Goal: Information Seeking & Learning: Learn about a topic

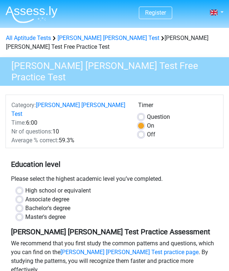
click at [147, 130] on label "Off" at bounding box center [151, 134] width 8 height 9
click at [142, 130] on input "Off" at bounding box center [141, 133] width 6 height 7
radio input "true"
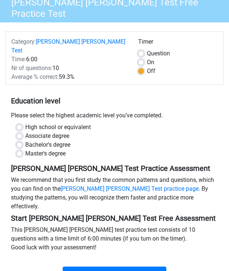
scroll to position [63, 0]
click at [25, 140] on label "Bachelor's degree" at bounding box center [47, 144] width 45 height 9
click at [19, 140] on input "Bachelor's degree" at bounding box center [19, 143] width 6 height 7
radio input "true"
click at [25, 123] on label "High school or equivalent" at bounding box center [58, 127] width 66 height 9
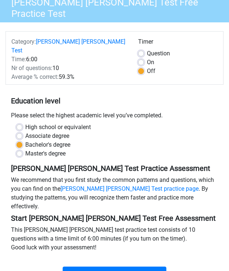
click at [19, 123] on input "High school or equivalent" at bounding box center [19, 126] width 6 height 7
radio input "true"
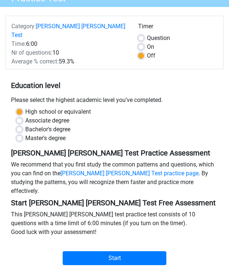
scroll to position [82, 0]
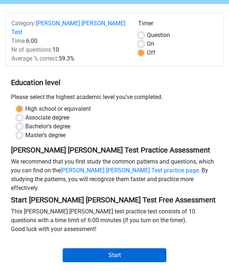
click at [89, 248] on input "Start" at bounding box center [115, 255] width 104 height 14
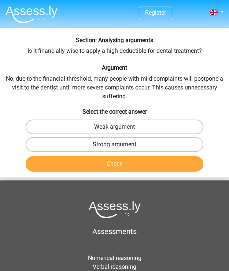
click at [74, 140] on label "Strong argument" at bounding box center [115, 144] width 178 height 15
click at [115, 144] on input "Strong argument" at bounding box center [117, 146] width 5 height 5
radio input "true"
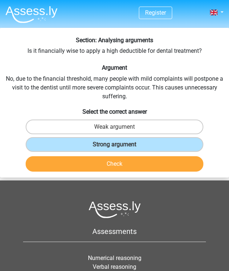
click at [91, 169] on button "Check" at bounding box center [115, 163] width 178 height 15
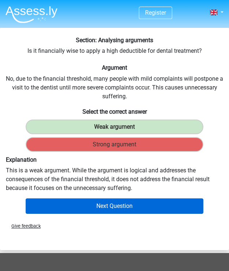
click at [97, 202] on button "Next Question" at bounding box center [115, 205] width 178 height 15
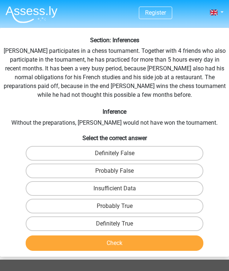
scroll to position [28, 0]
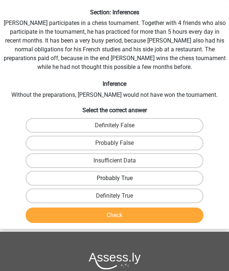
click at [102, 180] on label "Probably True" at bounding box center [115, 178] width 178 height 15
click at [115, 180] on input "Probably True" at bounding box center [117, 180] width 5 height 5
radio input "true"
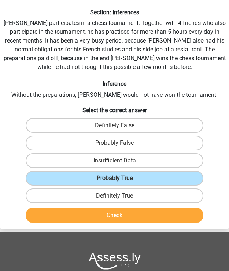
click at [110, 213] on button "Check" at bounding box center [115, 214] width 178 height 15
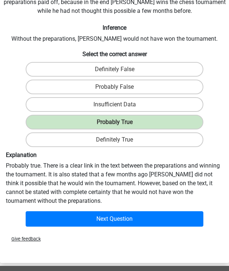
scroll to position [84, 0]
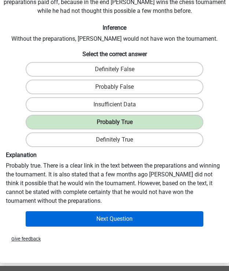
click at [105, 223] on button "Next Question" at bounding box center [115, 218] width 178 height 15
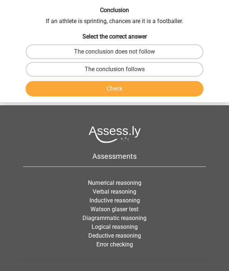
scroll to position [28, 0]
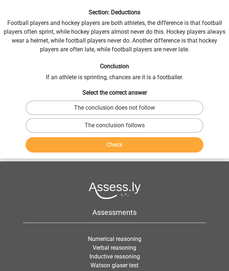
click at [60, 82] on div "Section: Deductions Football players and hockey players are both athletes, the …" at bounding box center [114, 82] width 229 height 147
click at [87, 106] on label "The conclusion does not follow" at bounding box center [115, 107] width 178 height 15
click at [115, 108] on input "The conclusion does not follow" at bounding box center [117, 110] width 5 height 5
radio input "true"
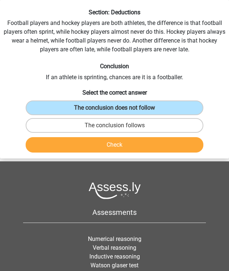
click at [95, 146] on button "Check" at bounding box center [115, 144] width 178 height 15
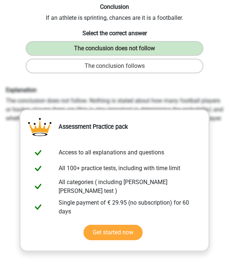
scroll to position [87, 0]
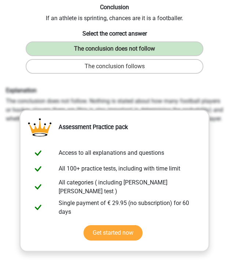
click at [218, 140] on div "Explanation The conclusion does not follow. Nothing is stated about how many fo…" at bounding box center [114, 197] width 223 height 227
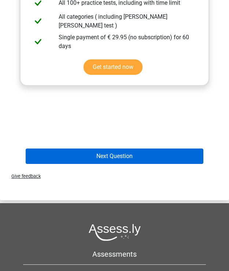
click at [108, 154] on button "Next Question" at bounding box center [115, 155] width 178 height 15
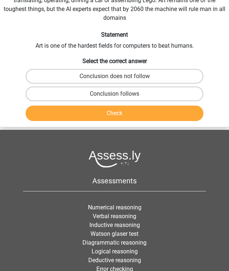
scroll to position [28, 0]
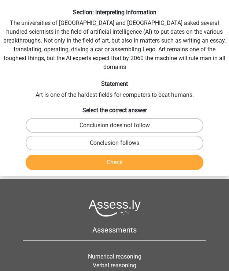
click at [112, 136] on label "Conclusion follows" at bounding box center [115, 143] width 178 height 15
click at [115, 143] on input "Conclusion follows" at bounding box center [117, 145] width 5 height 5
radio input "true"
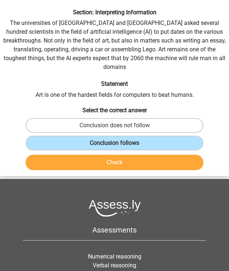
click at [107, 156] on button "Check" at bounding box center [115, 162] width 178 height 15
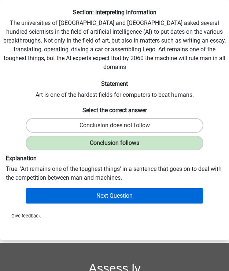
click at [62, 191] on button "Next Question" at bounding box center [115, 195] width 178 height 15
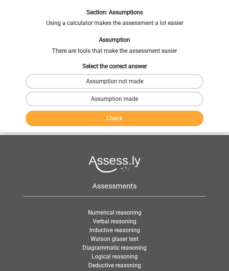
click at [84, 42] on h6 "Assumption" at bounding box center [114, 39] width 223 height 7
click at [102, 95] on label "Assumption made" at bounding box center [115, 99] width 178 height 15
click at [115, 99] on input "Assumption made" at bounding box center [117, 101] width 5 height 5
radio input "true"
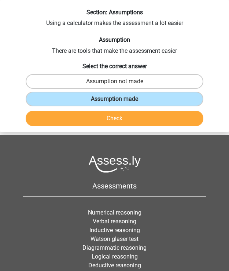
click at [106, 120] on button "Check" at bounding box center [115, 118] width 178 height 15
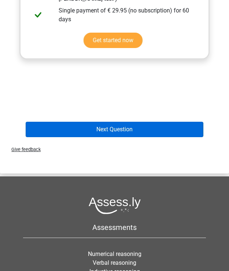
click at [101, 125] on button "Next Question" at bounding box center [115, 129] width 178 height 15
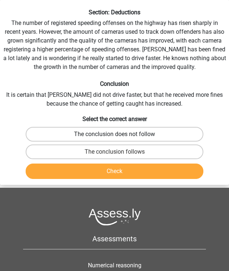
click at [125, 133] on label "The conclusion does not follow" at bounding box center [115, 134] width 178 height 15
click at [120, 134] on input "The conclusion does not follow" at bounding box center [117, 136] width 5 height 5
radio input "true"
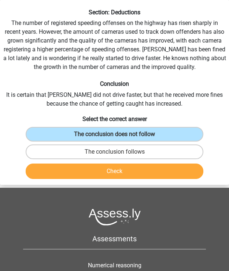
click at [126, 176] on button "Check" at bounding box center [115, 171] width 178 height 15
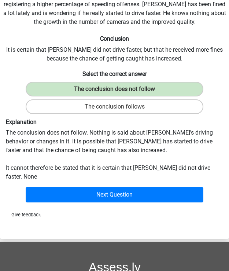
scroll to position [73, 0]
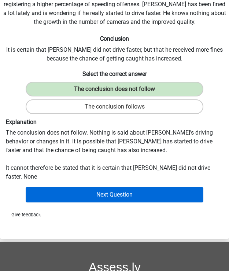
click at [114, 188] on button "Next Question" at bounding box center [115, 194] width 178 height 15
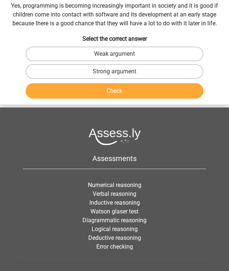
scroll to position [28, 0]
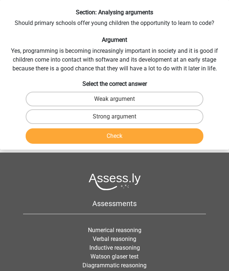
click at [115, 99] on input "Weak argument" at bounding box center [117, 101] width 5 height 5
radio input "true"
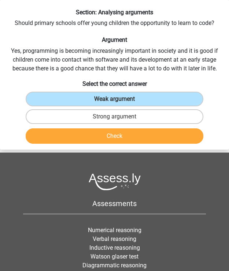
click at [114, 140] on button "Check" at bounding box center [115, 135] width 178 height 15
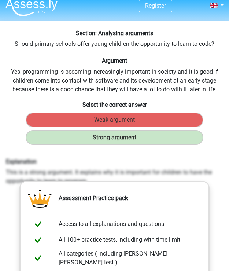
scroll to position [3, 0]
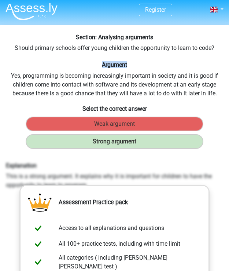
drag, startPoint x: 94, startPoint y: 62, endPoint x: 131, endPoint y: 65, distance: 36.8
click at [131, 65] on h6 "Argument" at bounding box center [114, 64] width 223 height 7
click at [127, 66] on h6 "Argument" at bounding box center [114, 64] width 223 height 7
click at [111, 56] on div "Section: Analysing arguments Should primary schools offer young children the op…" at bounding box center [114, 221] width 229 height 374
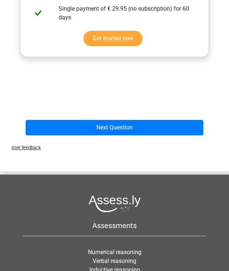
scroll to position [286, 0]
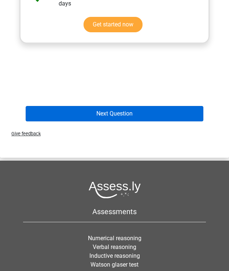
click at [84, 114] on button "Next Question" at bounding box center [115, 113] width 178 height 15
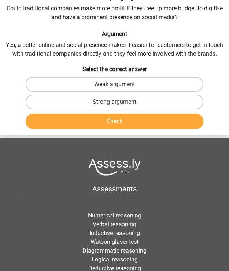
scroll to position [28, 0]
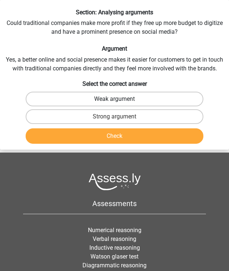
click at [114, 97] on label "Weak argument" at bounding box center [115, 99] width 178 height 15
click at [115, 99] on input "Weak argument" at bounding box center [117, 101] width 5 height 5
radio input "true"
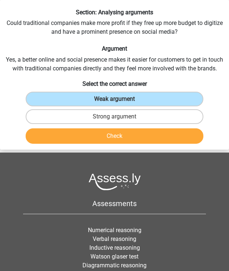
click at [104, 134] on button "Check" at bounding box center [115, 135] width 178 height 15
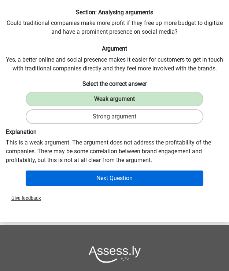
click at [104, 173] on button "Next Question" at bounding box center [115, 177] width 178 height 15
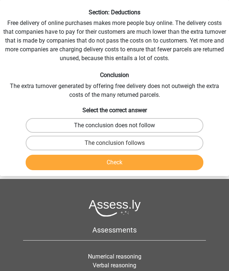
click at [78, 120] on label "The conclusion does not follow" at bounding box center [115, 125] width 178 height 15
click at [115, 125] on input "The conclusion does not follow" at bounding box center [117, 127] width 5 height 5
radio input "true"
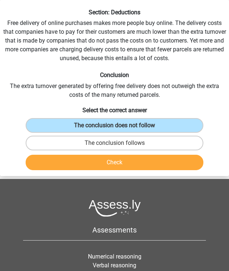
click at [98, 161] on button "Check" at bounding box center [115, 162] width 178 height 15
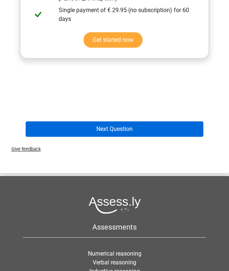
click at [95, 129] on button "Next Question" at bounding box center [115, 128] width 178 height 15
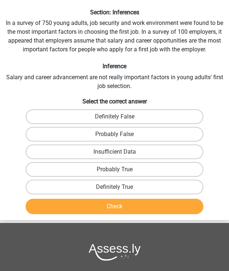
scroll to position [18, 0]
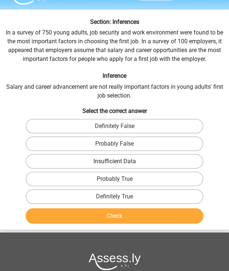
click at [90, 158] on label "Insufficient Data" at bounding box center [115, 161] width 178 height 15
click at [115, 161] on input "Insufficient Data" at bounding box center [117, 163] width 5 height 5
radio input "true"
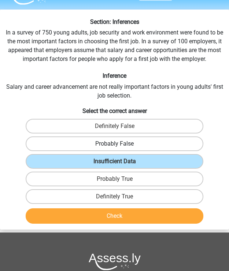
click at [98, 139] on label "Probably False" at bounding box center [115, 143] width 178 height 15
click at [115, 144] on input "Probably False" at bounding box center [117, 146] width 5 height 5
radio input "true"
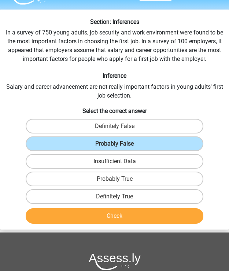
click at [104, 212] on button "Check" at bounding box center [115, 215] width 178 height 15
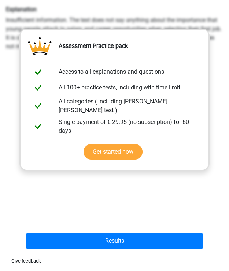
scroll to position [238, 0]
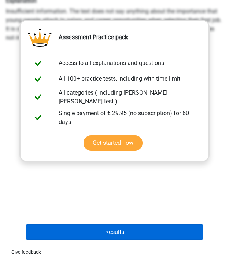
click at [102, 231] on button "Results" at bounding box center [115, 231] width 178 height 15
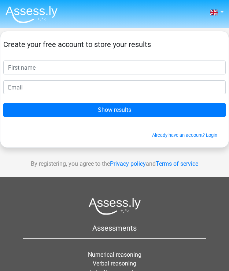
click at [218, 67] on input "text" at bounding box center [114, 67] width 223 height 14
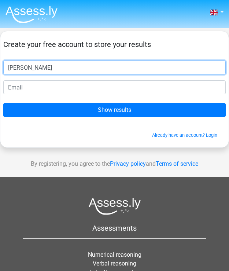
type input "fred"
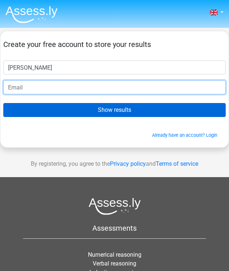
type input "apparel_trend4x@icloud.com"
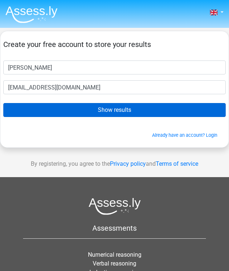
click at [156, 110] on input "Show results" at bounding box center [114, 110] width 223 height 14
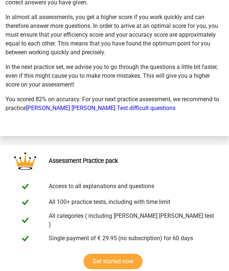
scroll to position [1336, 0]
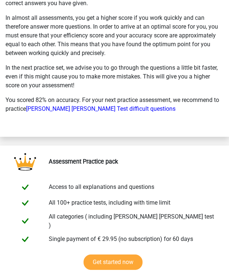
click at [53, 63] on p "In the next practice set, we advise you to go through the questions a little bi…" at bounding box center [114, 76] width 218 height 26
click at [63, 105] on link "Watson Glaser Test difficult questions" at bounding box center [101, 108] width 150 height 7
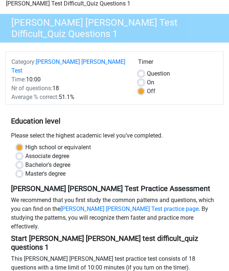
scroll to position [44, 0]
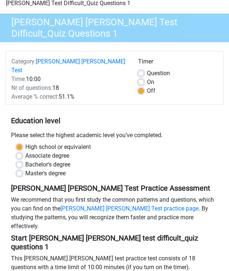
click at [44, 160] on label "Bachelor's degree" at bounding box center [47, 164] width 45 height 9
click at [22, 160] on input "Bachelor's degree" at bounding box center [19, 163] width 6 height 7
radio input "true"
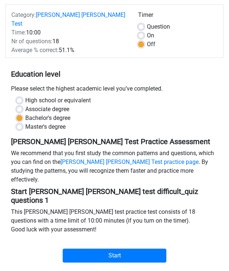
scroll to position [91, 0]
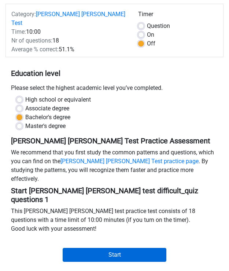
click at [111, 248] on input "Start" at bounding box center [115, 255] width 104 height 14
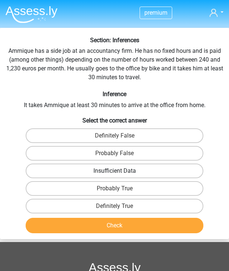
click at [95, 168] on label "Insufficient Data" at bounding box center [115, 171] width 178 height 15
click at [115, 171] on input "Insufficient Data" at bounding box center [117, 173] width 5 height 5
radio input "true"
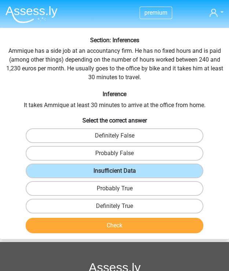
click at [96, 228] on button "Check" at bounding box center [115, 225] width 178 height 15
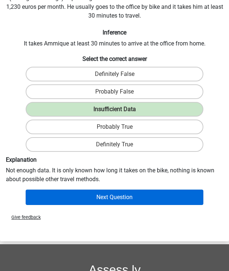
click at [97, 199] on button "Next Question" at bounding box center [115, 197] width 178 height 15
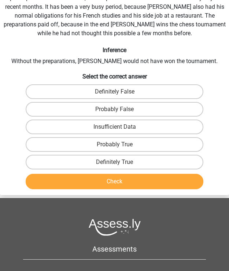
scroll to position [28, 0]
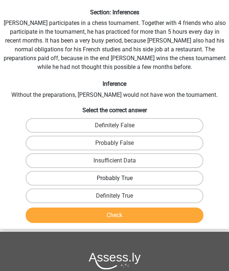
click at [132, 179] on label "Probably True" at bounding box center [115, 178] width 178 height 15
click at [120, 179] on input "Probably True" at bounding box center [117, 180] width 5 height 5
radio input "true"
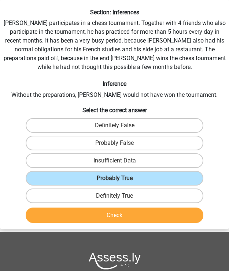
click at [124, 220] on button "Check" at bounding box center [115, 214] width 178 height 15
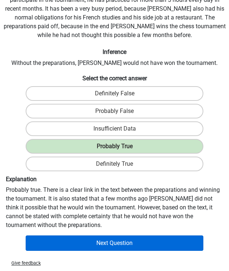
click at [125, 243] on button "Next Question" at bounding box center [115, 242] width 178 height 15
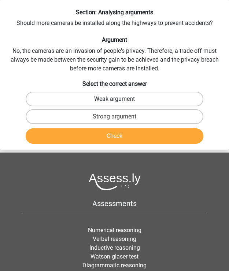
click at [101, 95] on label "Weak argument" at bounding box center [115, 99] width 178 height 15
click at [115, 99] on input "Weak argument" at bounding box center [117, 101] width 5 height 5
radio input "true"
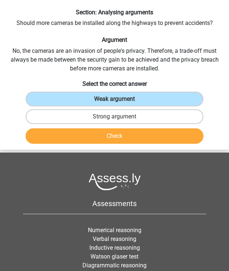
click at [105, 133] on button "Check" at bounding box center [115, 135] width 178 height 15
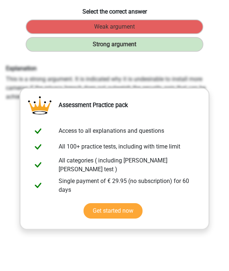
scroll to position [114, 0]
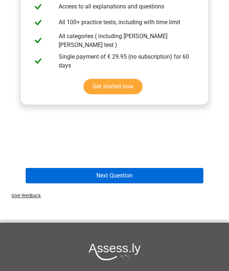
click at [88, 173] on button "Next Question" at bounding box center [115, 175] width 178 height 15
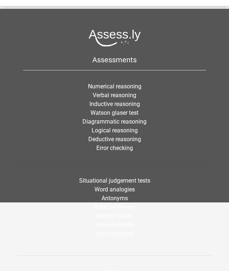
scroll to position [28, 0]
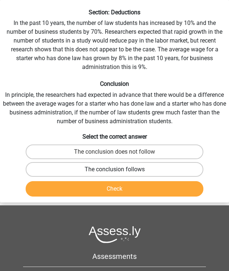
click at [92, 166] on label "The conclusion follows" at bounding box center [115, 169] width 178 height 15
click at [115, 169] on input "The conclusion follows" at bounding box center [117, 171] width 5 height 5
radio input "true"
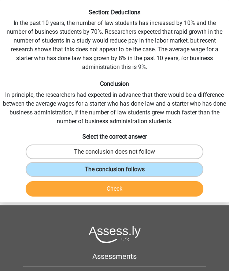
click at [92, 186] on button "Check" at bounding box center [115, 188] width 178 height 15
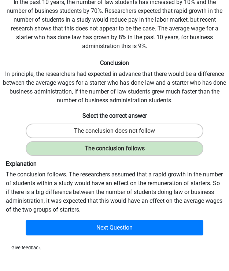
scroll to position [52, 0]
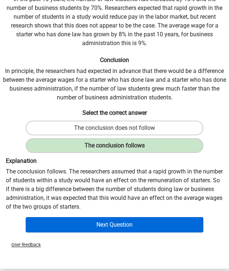
click at [105, 226] on button "Next Question" at bounding box center [115, 224] width 178 height 15
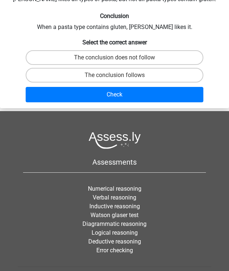
scroll to position [28, 0]
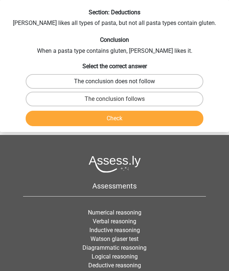
click at [66, 74] on label "The conclusion does not follow" at bounding box center [115, 81] width 178 height 15
click at [115, 81] on input "The conclusion does not follow" at bounding box center [117, 83] width 5 height 5
radio input "true"
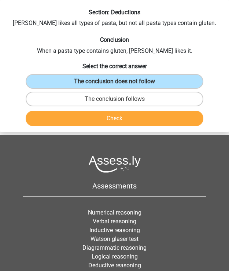
click at [72, 116] on button "Check" at bounding box center [115, 118] width 178 height 15
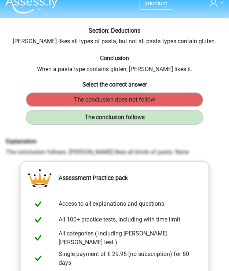
scroll to position [19, 0]
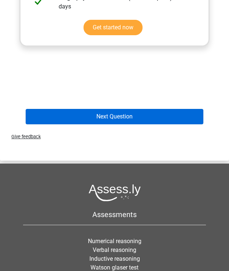
click at [74, 115] on button "Next Question" at bounding box center [115, 116] width 178 height 15
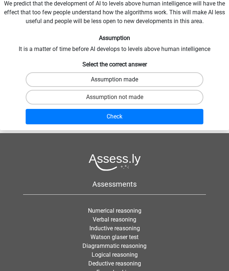
scroll to position [28, 0]
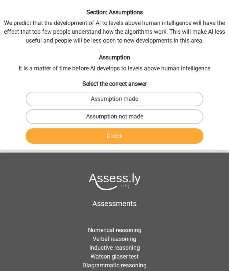
click at [119, 116] on label "Assumption not made" at bounding box center [115, 116] width 178 height 15
click at [119, 117] on input "Assumption not made" at bounding box center [117, 119] width 5 height 5
radio input "true"
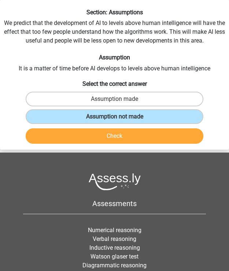
click at [101, 138] on button "Check" at bounding box center [115, 135] width 178 height 15
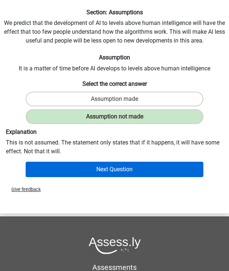
click at [119, 167] on button "Next Question" at bounding box center [115, 169] width 178 height 15
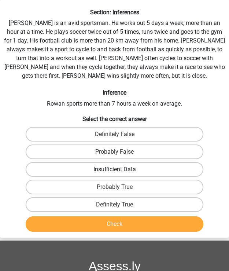
click at [106, 171] on label "Insufficient Data" at bounding box center [115, 169] width 178 height 15
click at [115, 171] on input "Insufficient Data" at bounding box center [117, 171] width 5 height 5
radio input "true"
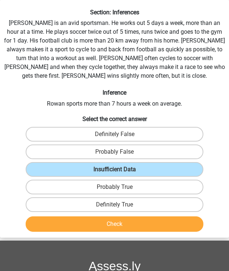
click at [104, 234] on div "Check" at bounding box center [114, 225] width 228 height 18
click at [103, 226] on button "Check" at bounding box center [115, 223] width 178 height 15
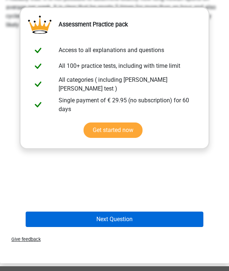
click at [95, 220] on button "Next Question" at bounding box center [115, 219] width 178 height 15
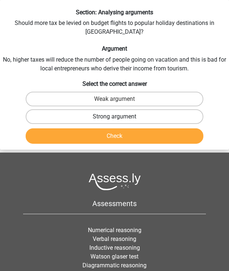
click at [47, 109] on label "Strong argument" at bounding box center [115, 116] width 178 height 15
click at [115, 117] on input "Strong argument" at bounding box center [117, 119] width 5 height 5
radio input "true"
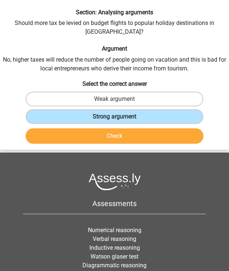
click at [55, 128] on button "Check" at bounding box center [115, 135] width 178 height 15
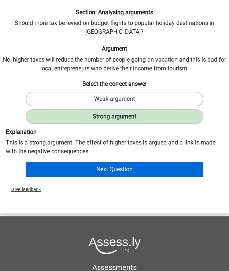
click at [66, 162] on button "Next Question" at bounding box center [115, 169] width 178 height 15
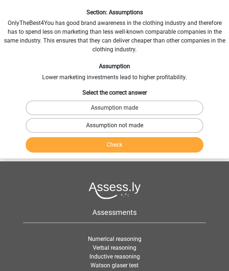
click at [108, 126] on label "Assumption not made" at bounding box center [115, 125] width 178 height 15
click at [115, 126] on input "Assumption not made" at bounding box center [117, 127] width 5 height 5
radio input "true"
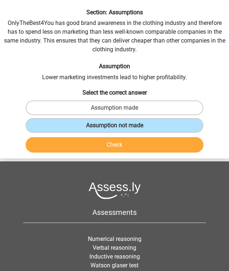
click at [105, 144] on button "Check" at bounding box center [115, 144] width 178 height 15
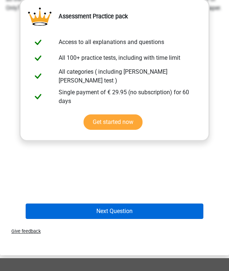
click at [111, 216] on button "Next Question" at bounding box center [115, 210] width 178 height 15
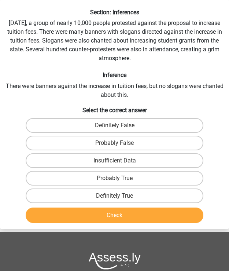
scroll to position [32, 0]
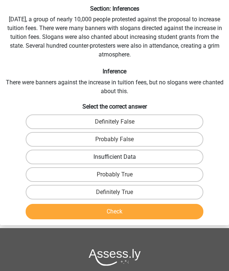
click at [110, 157] on label "Insufficient Data" at bounding box center [115, 157] width 178 height 15
click at [115, 157] on input "Insufficient Data" at bounding box center [117, 159] width 5 height 5
radio input "true"
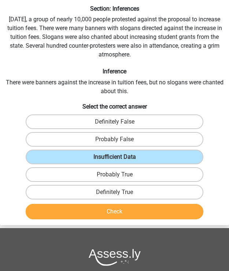
click at [115, 209] on button "Check" at bounding box center [115, 211] width 178 height 15
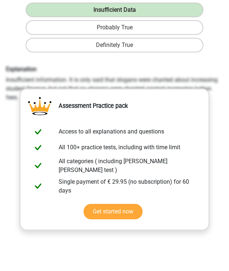
scroll to position [234, 0]
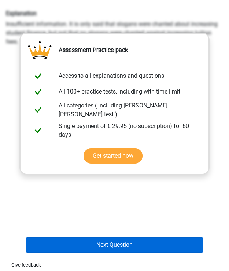
click at [121, 245] on button "Next Question" at bounding box center [115, 244] width 178 height 15
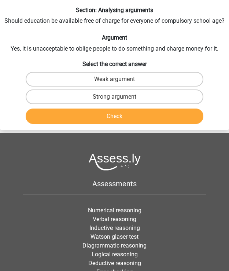
scroll to position [28, 0]
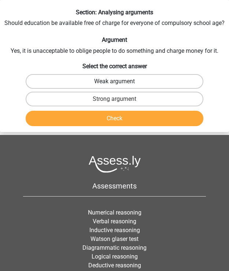
click at [89, 84] on label "Weak argument" at bounding box center [115, 81] width 178 height 15
click at [115, 84] on input "Weak argument" at bounding box center [117, 83] width 5 height 5
radio input "true"
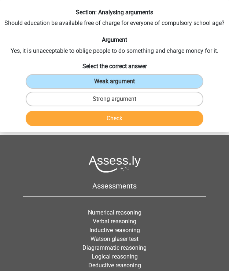
click at [99, 117] on button "Check" at bounding box center [115, 118] width 178 height 15
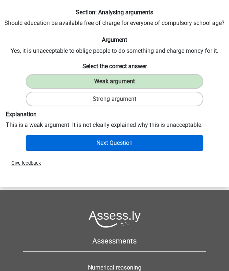
click at [115, 142] on button "Next Question" at bounding box center [115, 142] width 178 height 15
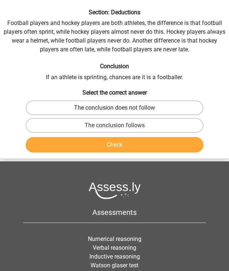
click at [100, 104] on label "The conclusion does not follow" at bounding box center [115, 107] width 178 height 15
click at [115, 108] on input "The conclusion does not follow" at bounding box center [117, 110] width 5 height 5
radio input "true"
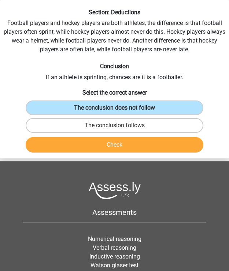
click at [99, 146] on button "Check" at bounding box center [115, 144] width 178 height 15
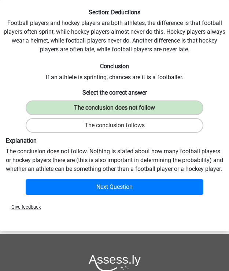
scroll to position [29, 0]
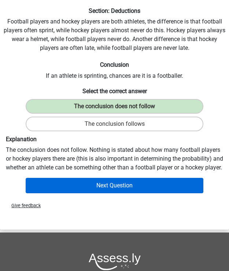
click at [106, 192] on button "Next Question" at bounding box center [115, 185] width 178 height 15
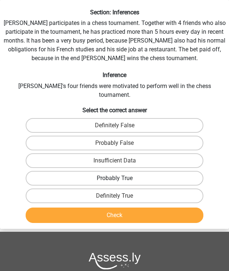
click at [124, 171] on label "Probably True" at bounding box center [115, 178] width 178 height 15
click at [120, 178] on input "Probably True" at bounding box center [117, 180] width 5 height 5
radio input "true"
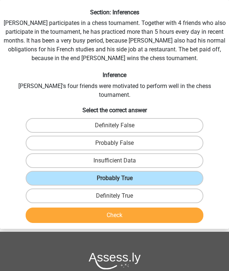
click at [123, 207] on button "Check" at bounding box center [115, 214] width 178 height 15
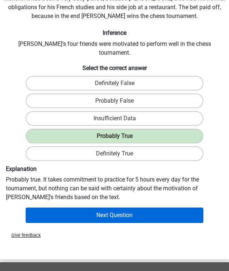
click at [116, 207] on button "Next Question" at bounding box center [115, 214] width 178 height 15
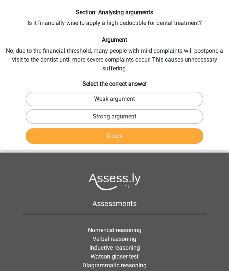
click at [58, 104] on label "Weak argument" at bounding box center [115, 99] width 178 height 15
click at [115, 104] on input "Weak argument" at bounding box center [117, 101] width 5 height 5
radio input "true"
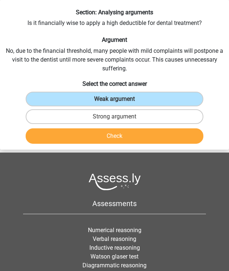
click at [120, 134] on button "Check" at bounding box center [115, 135] width 178 height 15
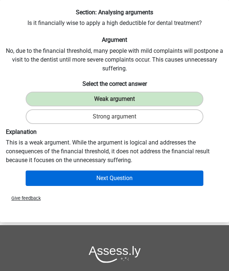
click at [110, 171] on button "Next Question" at bounding box center [115, 177] width 178 height 15
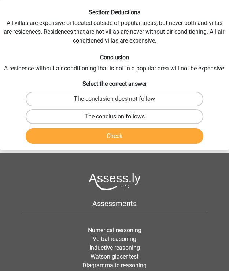
click at [110, 114] on label "The conclusion follows" at bounding box center [115, 116] width 178 height 15
click at [115, 117] on input "The conclusion follows" at bounding box center [117, 119] width 5 height 5
radio input "true"
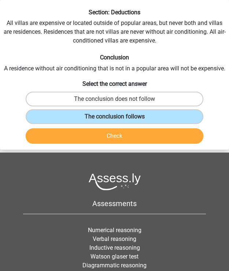
click at [109, 136] on button "Check" at bounding box center [115, 135] width 178 height 15
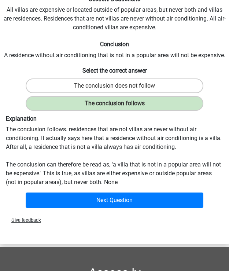
scroll to position [51, 0]
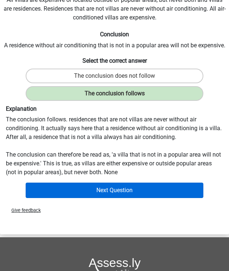
click at [103, 189] on button "Next Question" at bounding box center [115, 190] width 178 height 15
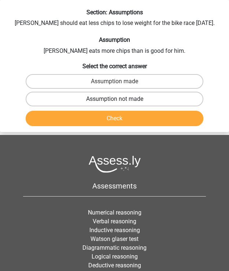
click at [112, 101] on label "Assumption not made" at bounding box center [115, 99] width 178 height 15
click at [115, 101] on input "Assumption not made" at bounding box center [117, 101] width 5 height 5
radio input "true"
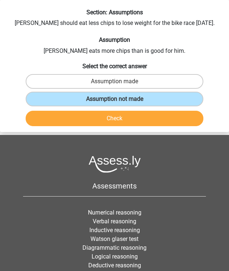
click at [125, 117] on button "Check" at bounding box center [115, 118] width 178 height 15
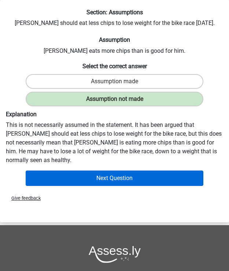
click at [78, 170] on button "Next Question" at bounding box center [115, 177] width 178 height 15
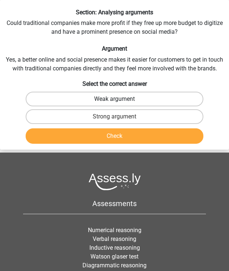
click at [76, 92] on label "Weak argument" at bounding box center [115, 99] width 178 height 15
click at [115, 99] on input "Weak argument" at bounding box center [117, 101] width 5 height 5
radio input "true"
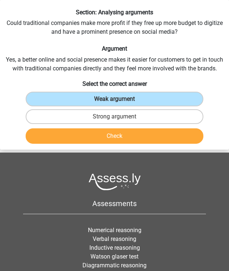
click at [84, 137] on button "Check" at bounding box center [115, 135] width 178 height 15
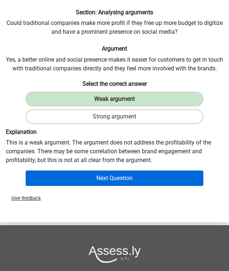
click at [97, 181] on button "Next Question" at bounding box center [115, 177] width 178 height 15
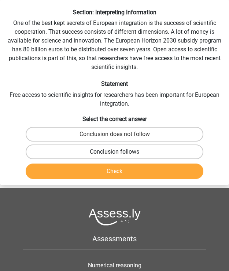
click at [102, 152] on label "Conclusion follows" at bounding box center [115, 151] width 178 height 15
click at [115, 152] on input "Conclusion follows" at bounding box center [117, 154] width 5 height 5
radio input "true"
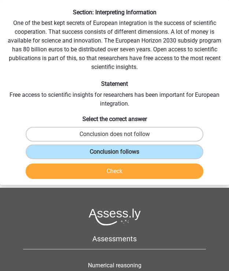
click at [103, 167] on button "Check" at bounding box center [115, 171] width 178 height 15
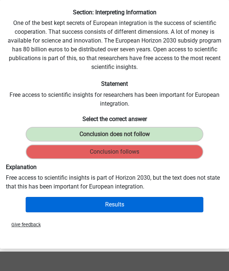
click at [95, 202] on button "Results" at bounding box center [115, 204] width 178 height 15
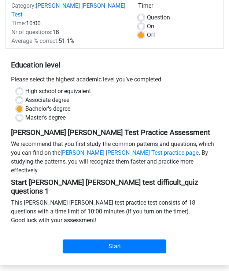
scroll to position [100, 0]
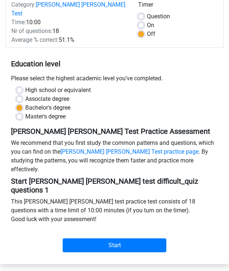
click at [144, 86] on div "High school or equivalent" at bounding box center [114, 90] width 196 height 9
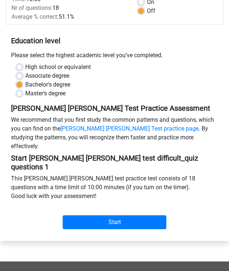
scroll to position [124, 0]
click at [92, 106] on div "[PERSON_NAME] [PERSON_NAME] Test Practice Assessment We recommend that you firs…" at bounding box center [114, 129] width 218 height 50
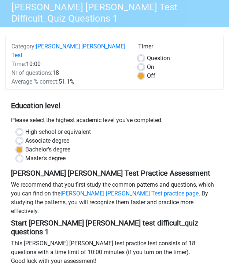
scroll to position [59, 0]
click at [147, 56] on label "Per Question" at bounding box center [158, 58] width 23 height 9
click at [142, 56] on input "Per Question" at bounding box center [141, 57] width 6 height 7
radio input "true"
click at [147, 74] on label "Off" at bounding box center [151, 75] width 8 height 9
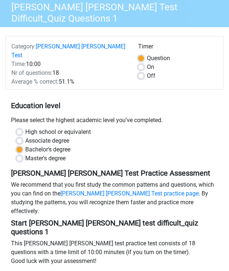
click at [140, 74] on input "Off" at bounding box center [141, 74] width 6 height 7
radio input "true"
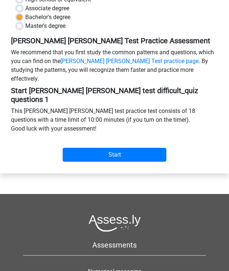
scroll to position [192, 0]
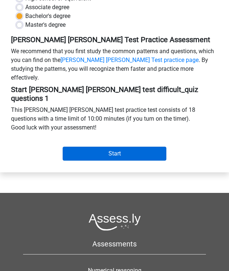
click at [120, 147] on input "Start" at bounding box center [115, 154] width 104 height 14
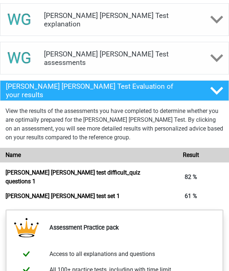
scroll to position [442, 0]
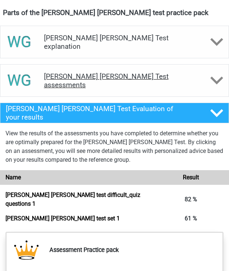
click at [86, 64] on div "[PERSON_NAME] [PERSON_NAME] Test assessments" at bounding box center [114, 80] width 229 height 33
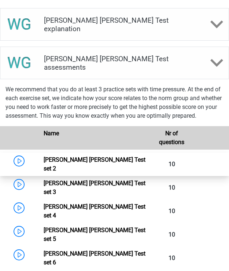
scroll to position [460, 0]
click at [80, 156] on link "[PERSON_NAME] [PERSON_NAME] Test set 2" at bounding box center [95, 164] width 102 height 16
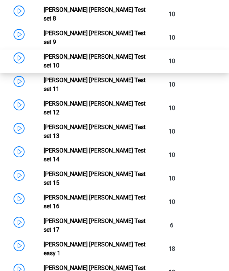
scroll to position [752, 0]
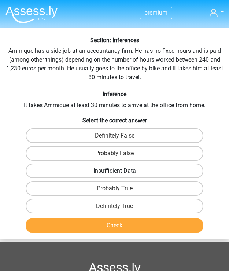
click at [122, 173] on label "Insufficient Data" at bounding box center [115, 171] width 178 height 15
click at [120, 173] on input "Insufficient Data" at bounding box center [117, 173] width 5 height 5
radio input "true"
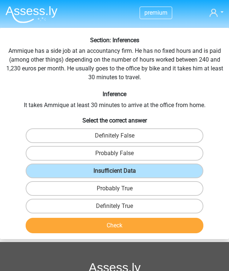
click at [121, 221] on button "Check" at bounding box center [115, 225] width 178 height 15
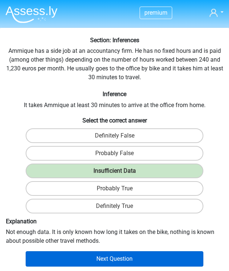
click at [109, 253] on button "Next Question" at bounding box center [115, 258] width 178 height 15
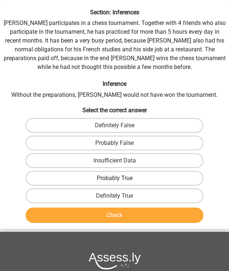
click at [105, 177] on label "Probably True" at bounding box center [115, 178] width 178 height 15
click at [115, 178] on input "Probably True" at bounding box center [117, 180] width 5 height 5
radio input "true"
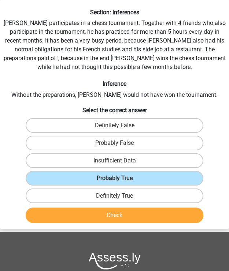
click at [105, 216] on button "Check" at bounding box center [115, 214] width 178 height 15
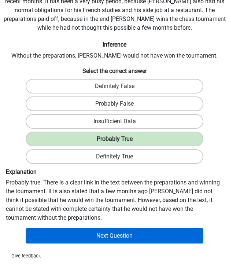
click at [101, 235] on button "Next Question" at bounding box center [115, 235] width 178 height 15
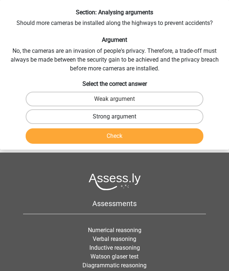
click at [120, 109] on label "Strong argument" at bounding box center [115, 116] width 178 height 15
click at [120, 117] on input "Strong argument" at bounding box center [117, 119] width 5 height 5
radio input "true"
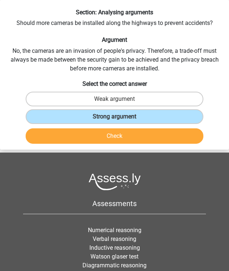
click at [122, 138] on button "Check" at bounding box center [115, 135] width 178 height 15
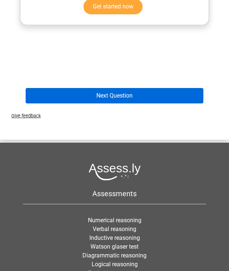
click at [106, 91] on button "Next Question" at bounding box center [115, 95] width 178 height 15
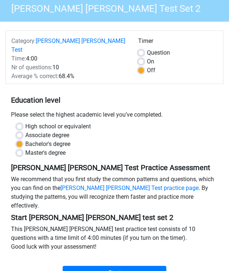
scroll to position [63, 0]
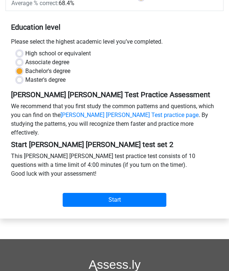
scroll to position [175, 0]
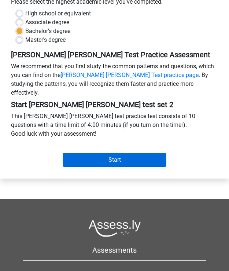
click at [122, 153] on input "Start" at bounding box center [115, 160] width 104 height 14
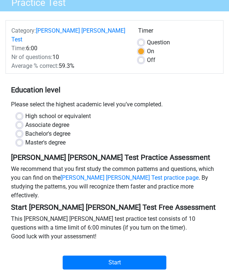
scroll to position [69, 0]
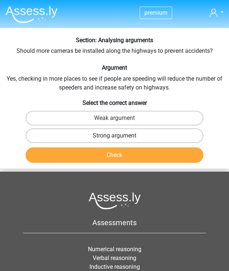
click at [125, 133] on label "Strong argument" at bounding box center [115, 135] width 178 height 15
click at [120, 136] on input "Strong argument" at bounding box center [117, 138] width 5 height 5
radio input "true"
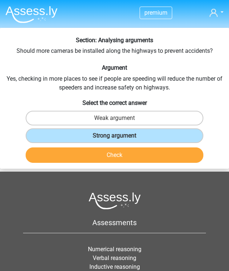
click at [125, 155] on button "Check" at bounding box center [115, 154] width 178 height 15
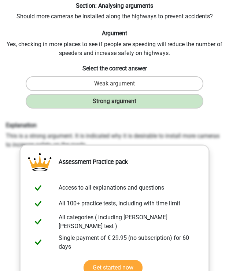
scroll to position [153, 0]
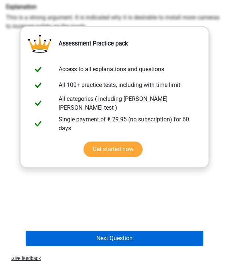
click at [125, 232] on button "Next Question" at bounding box center [115, 238] width 178 height 15
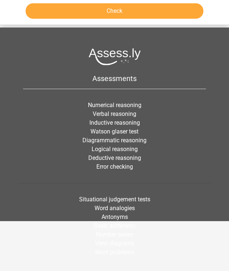
scroll to position [28, 0]
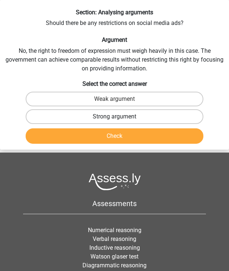
click at [95, 119] on label "Strong argument" at bounding box center [115, 116] width 178 height 15
click at [115, 119] on input "Strong argument" at bounding box center [117, 119] width 5 height 5
radio input "true"
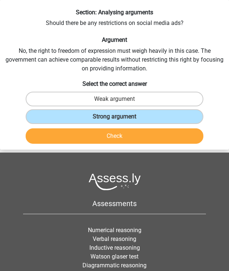
click at [99, 134] on button "Check" at bounding box center [115, 135] width 178 height 15
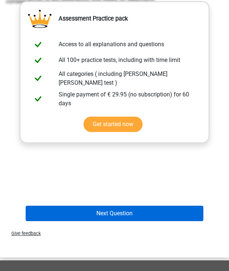
click at [115, 219] on button "Next Question" at bounding box center [115, 213] width 178 height 15
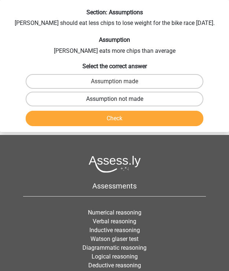
click at [97, 98] on label "Assumption not made" at bounding box center [115, 99] width 178 height 15
click at [115, 99] on input "Assumption not made" at bounding box center [117, 101] width 5 height 5
radio input "true"
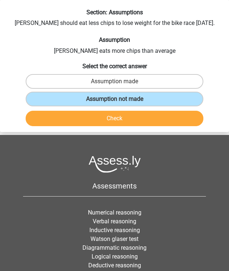
click at [105, 117] on button "Check" at bounding box center [115, 118] width 178 height 15
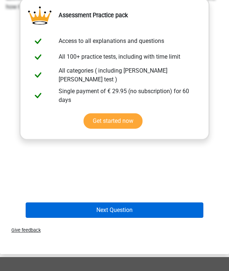
click at [115, 206] on button "Next Question" at bounding box center [115, 209] width 178 height 15
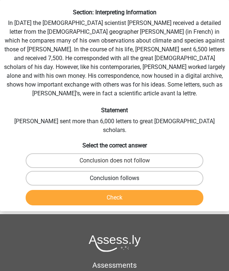
click at [123, 171] on label "Conclusion follows" at bounding box center [115, 178] width 178 height 15
click at [120, 178] on input "Conclusion follows" at bounding box center [117, 180] width 5 height 5
radio input "true"
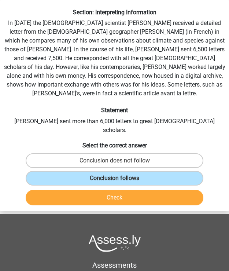
click at [117, 190] on button "Check" at bounding box center [115, 197] width 178 height 15
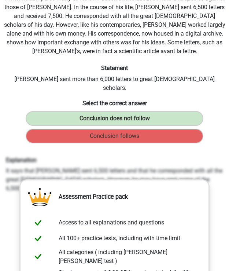
scroll to position [77, 0]
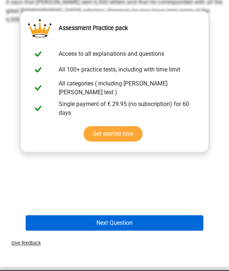
click at [107, 215] on button "Next Question" at bounding box center [115, 222] width 178 height 15
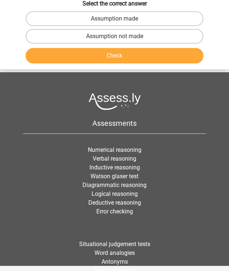
scroll to position [28, 0]
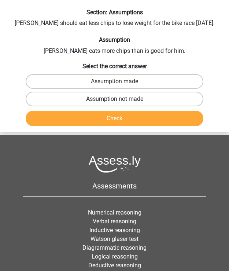
click at [109, 96] on label "Assumption not made" at bounding box center [115, 99] width 178 height 15
click at [115, 99] on input "Assumption not made" at bounding box center [117, 101] width 5 height 5
radio input "true"
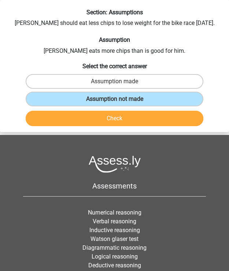
click at [117, 120] on button "Check" at bounding box center [115, 118] width 178 height 15
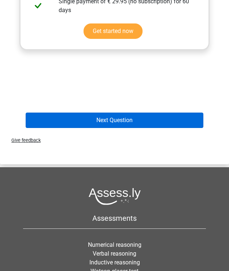
click at [119, 122] on button "Next Question" at bounding box center [115, 120] width 178 height 15
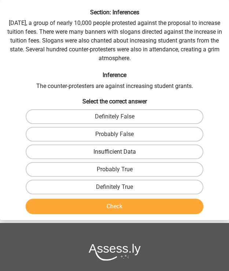
click at [116, 150] on label "Insufficient Data" at bounding box center [115, 151] width 178 height 15
click at [116, 152] on input "Insufficient Data" at bounding box center [117, 154] width 5 height 5
radio input "true"
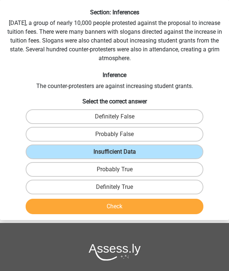
click at [119, 210] on button "Check" at bounding box center [115, 206] width 178 height 15
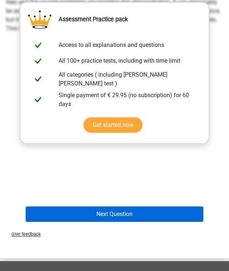
click at [111, 211] on button "Next Question" at bounding box center [115, 213] width 178 height 15
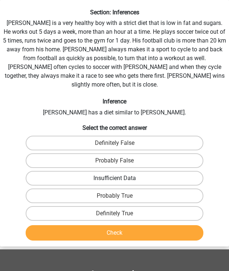
click at [109, 171] on label "Insufficient Data" at bounding box center [115, 178] width 178 height 15
click at [115, 178] on input "Insufficient Data" at bounding box center [117, 180] width 5 height 5
radio input "true"
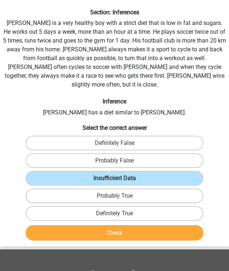
click at [114, 225] on button "Check" at bounding box center [115, 232] width 178 height 15
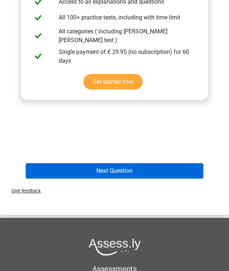
click at [103, 163] on button "Next Question" at bounding box center [115, 170] width 178 height 15
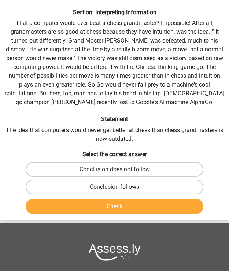
click at [83, 185] on label "Conclusion follows" at bounding box center [115, 187] width 178 height 15
click at [115, 187] on input "Conclusion follows" at bounding box center [117, 189] width 5 height 5
radio input "true"
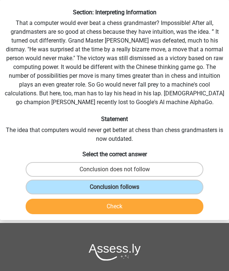
click at [94, 202] on button "Check" at bounding box center [115, 206] width 178 height 15
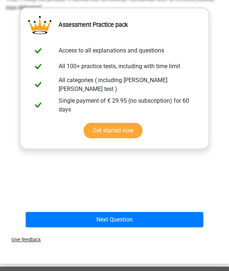
scroll to position [280, 0]
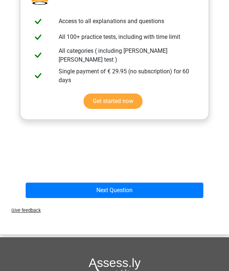
click at [90, 198] on div "Next Question" at bounding box center [114, 192] width 228 height 18
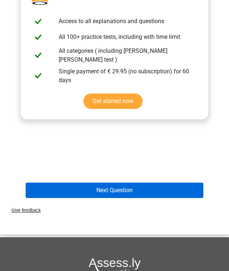
click at [89, 190] on button "Next Question" at bounding box center [115, 190] width 178 height 15
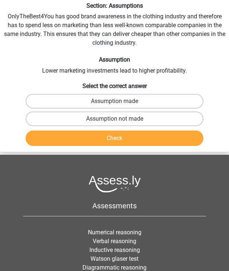
scroll to position [28, 0]
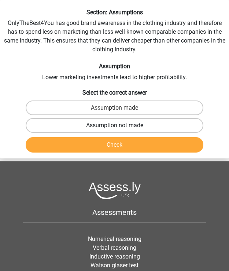
click at [116, 122] on label "Assumption not made" at bounding box center [115, 125] width 178 height 15
click at [116, 125] on input "Assumption not made" at bounding box center [117, 127] width 5 height 5
radio input "true"
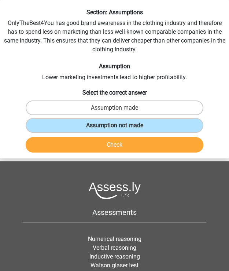
click at [76, 143] on button "Check" at bounding box center [115, 144] width 178 height 15
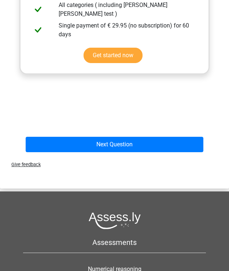
scroll to position [303, 0]
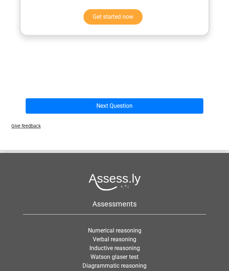
click at [84, 115] on div "Next Question" at bounding box center [114, 107] width 228 height 18
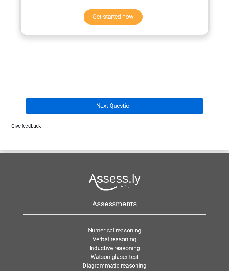
click at [85, 112] on button "Next Question" at bounding box center [115, 105] width 178 height 15
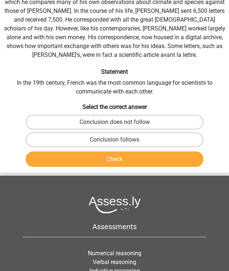
scroll to position [28, 0]
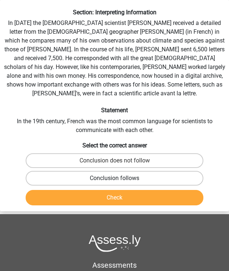
click at [111, 175] on label "Conclusion follows" at bounding box center [115, 178] width 178 height 15
click at [115, 178] on input "Conclusion follows" at bounding box center [117, 180] width 5 height 5
radio input "true"
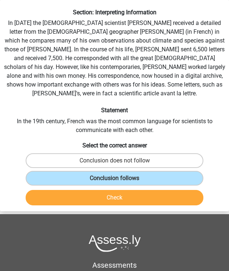
click at [118, 198] on button "Check" at bounding box center [115, 197] width 178 height 15
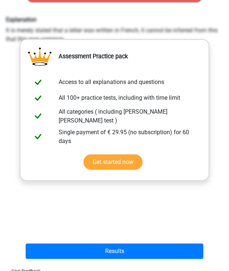
scroll to position [242, 0]
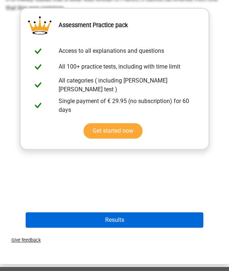
click at [109, 213] on button "Results" at bounding box center [115, 219] width 178 height 15
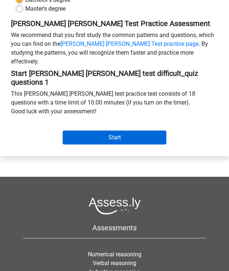
scroll to position [207, 0]
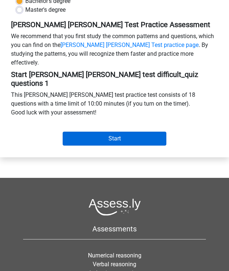
click at [106, 132] on input "Start" at bounding box center [115, 139] width 104 height 14
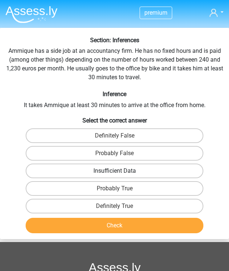
click at [131, 167] on label "Insufficient Data" at bounding box center [115, 171] width 178 height 15
click at [120, 171] on input "Insufficient Data" at bounding box center [117, 173] width 5 height 5
radio input "true"
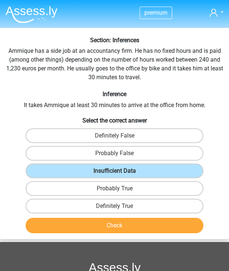
click at [132, 229] on button "Check" at bounding box center [115, 225] width 178 height 15
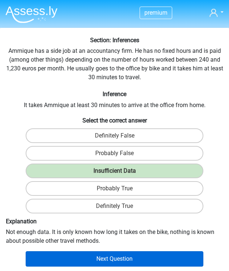
click at [124, 257] on button "Next Question" at bounding box center [115, 258] width 178 height 15
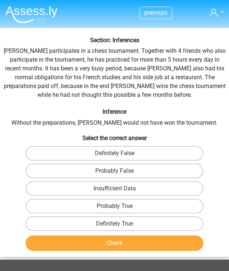
scroll to position [28, 0]
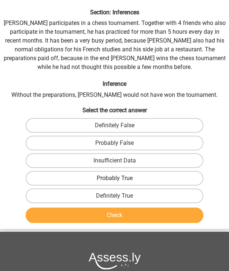
click at [113, 178] on label "Probably True" at bounding box center [115, 178] width 178 height 15
click at [115, 178] on input "Probably True" at bounding box center [117, 180] width 5 height 5
radio input "true"
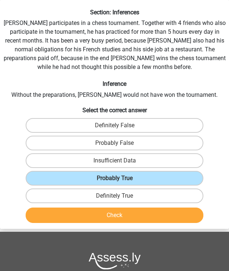
click at [120, 218] on button "Check" at bounding box center [115, 214] width 178 height 15
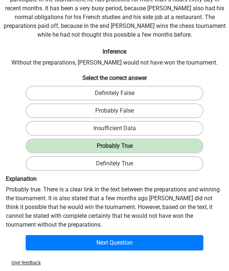
scroll to position [60, 0]
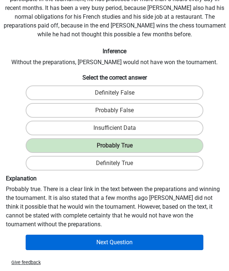
click at [121, 242] on button "Next Question" at bounding box center [115, 242] width 178 height 15
